Goal: Task Accomplishment & Management: Complete application form

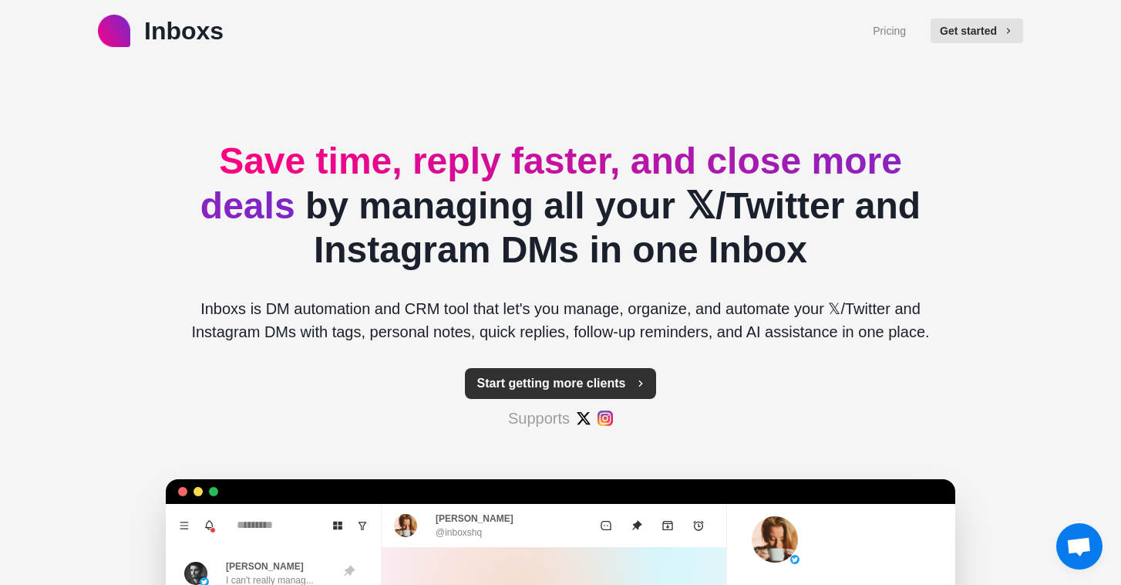
click at [562, 386] on button "Start getting more clients" at bounding box center [561, 383] width 192 height 31
type textarea "*"
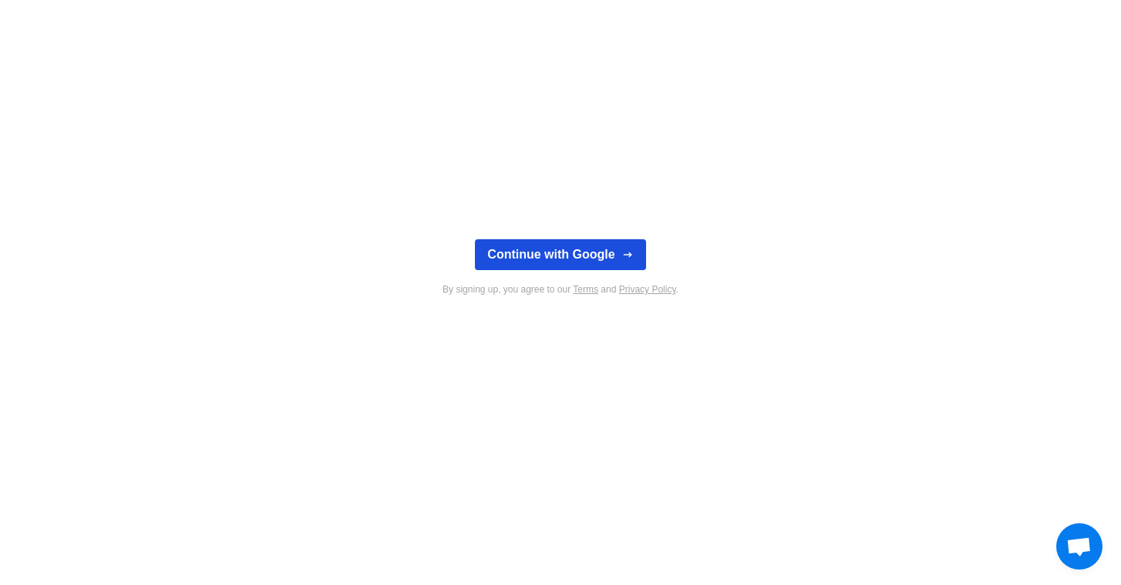
click at [580, 257] on button "Continue with Google" at bounding box center [560, 254] width 170 height 31
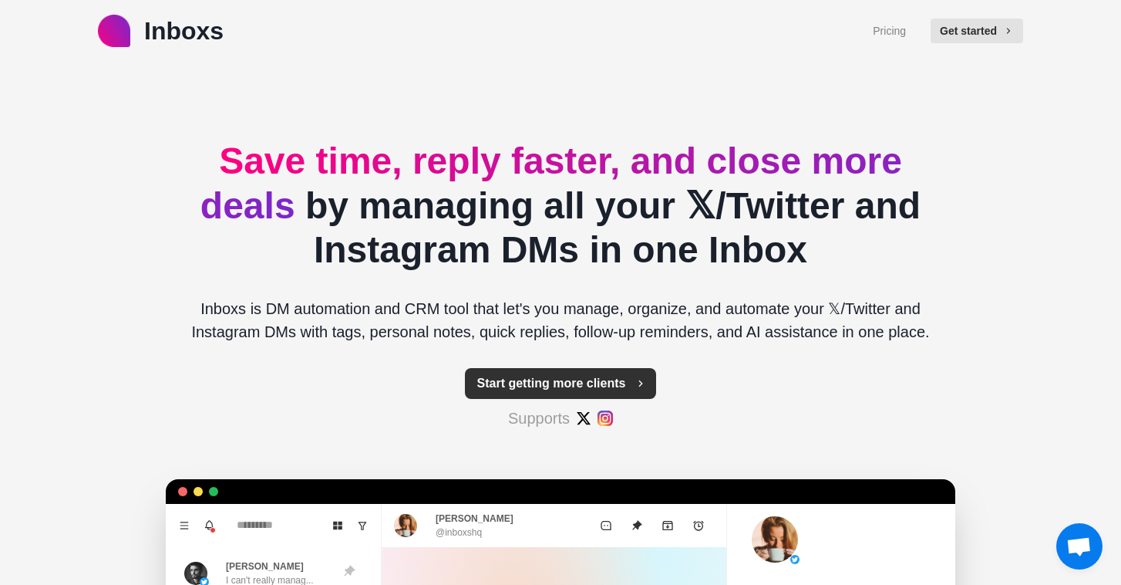
click at [622, 388] on button "Start getting more clients" at bounding box center [561, 383] width 192 height 31
type textarea "*"
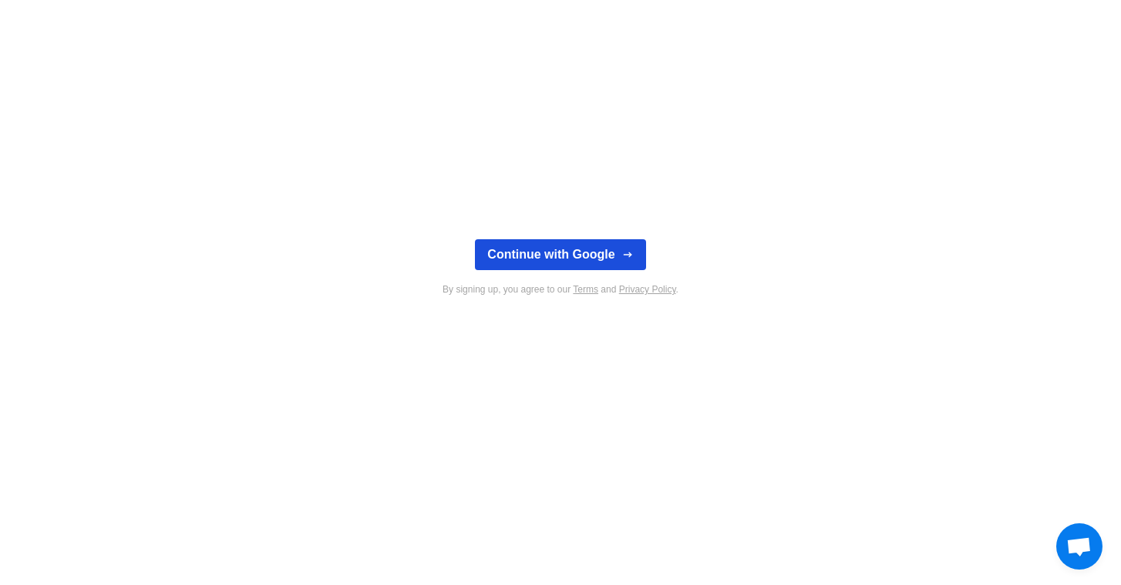
click at [572, 253] on button "Continue with Google" at bounding box center [560, 254] width 170 height 31
